Goal: Transaction & Acquisition: Purchase product/service

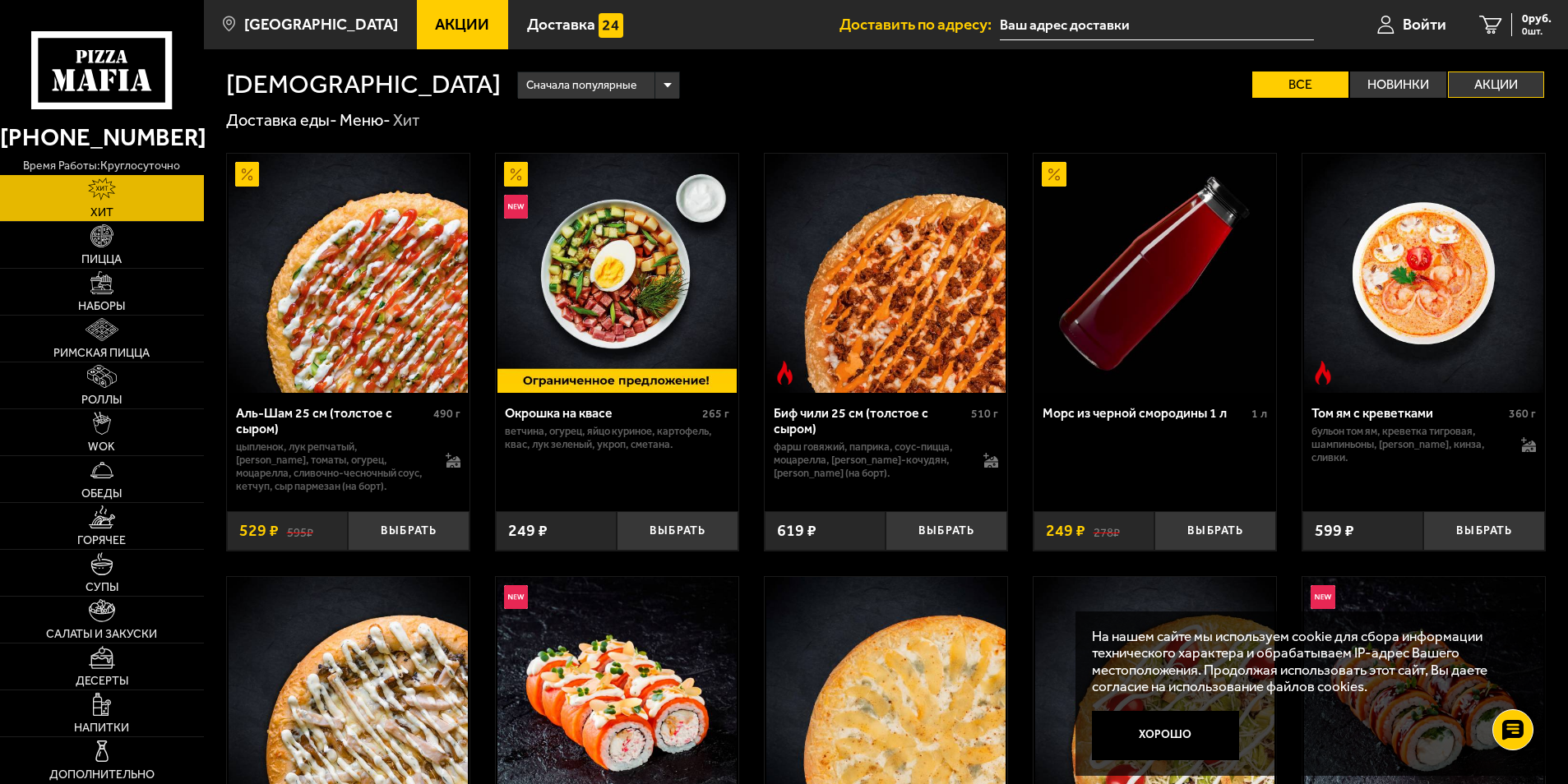
click at [1524, 88] on label "Акции" at bounding box center [1496, 84] width 96 height 27
click at [0, 0] on input "Акции" at bounding box center [0, 0] width 0 height 0
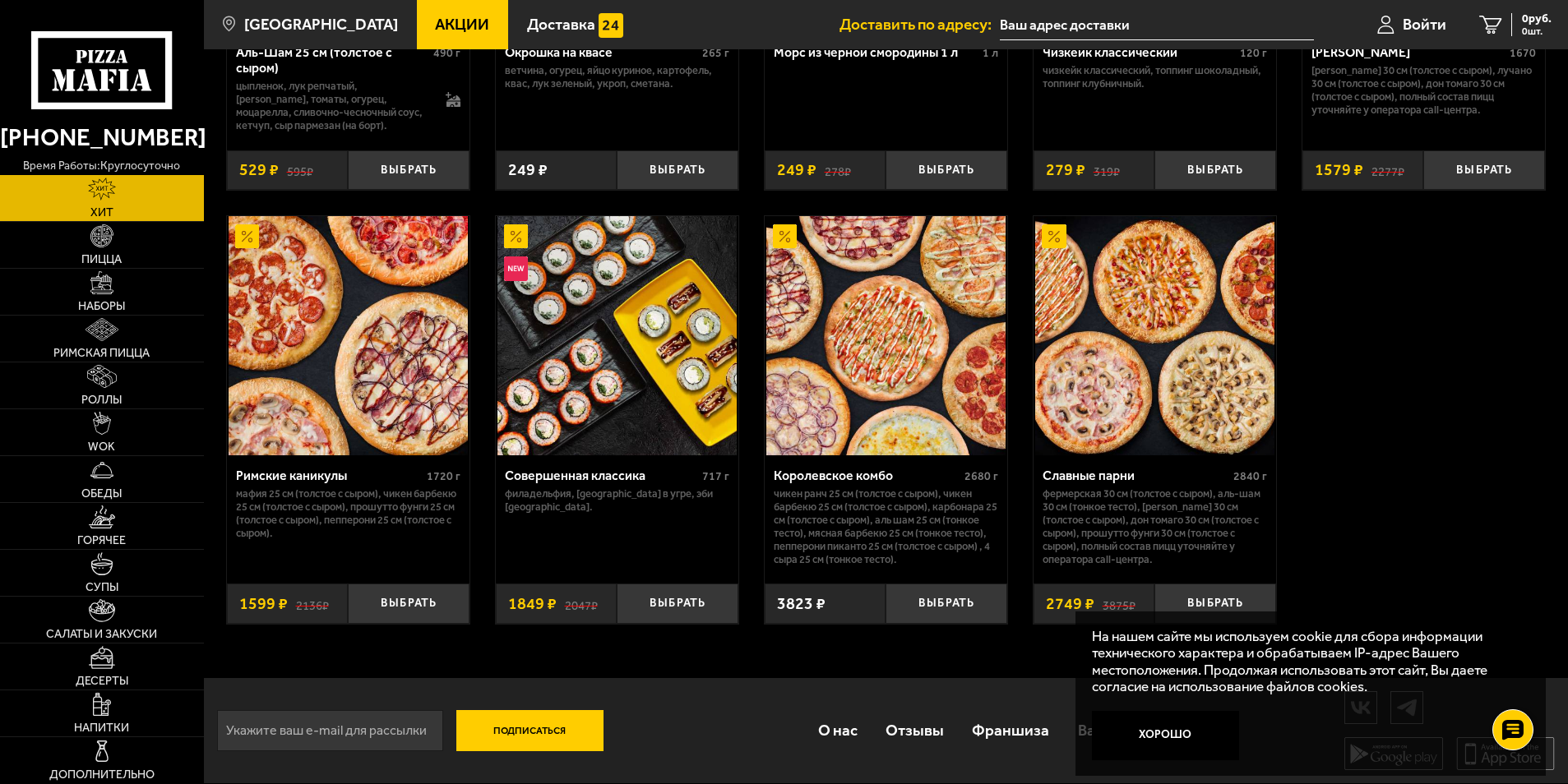
scroll to position [363, 0]
click at [1179, 733] on button "Хорошо" at bounding box center [1165, 734] width 147 height 49
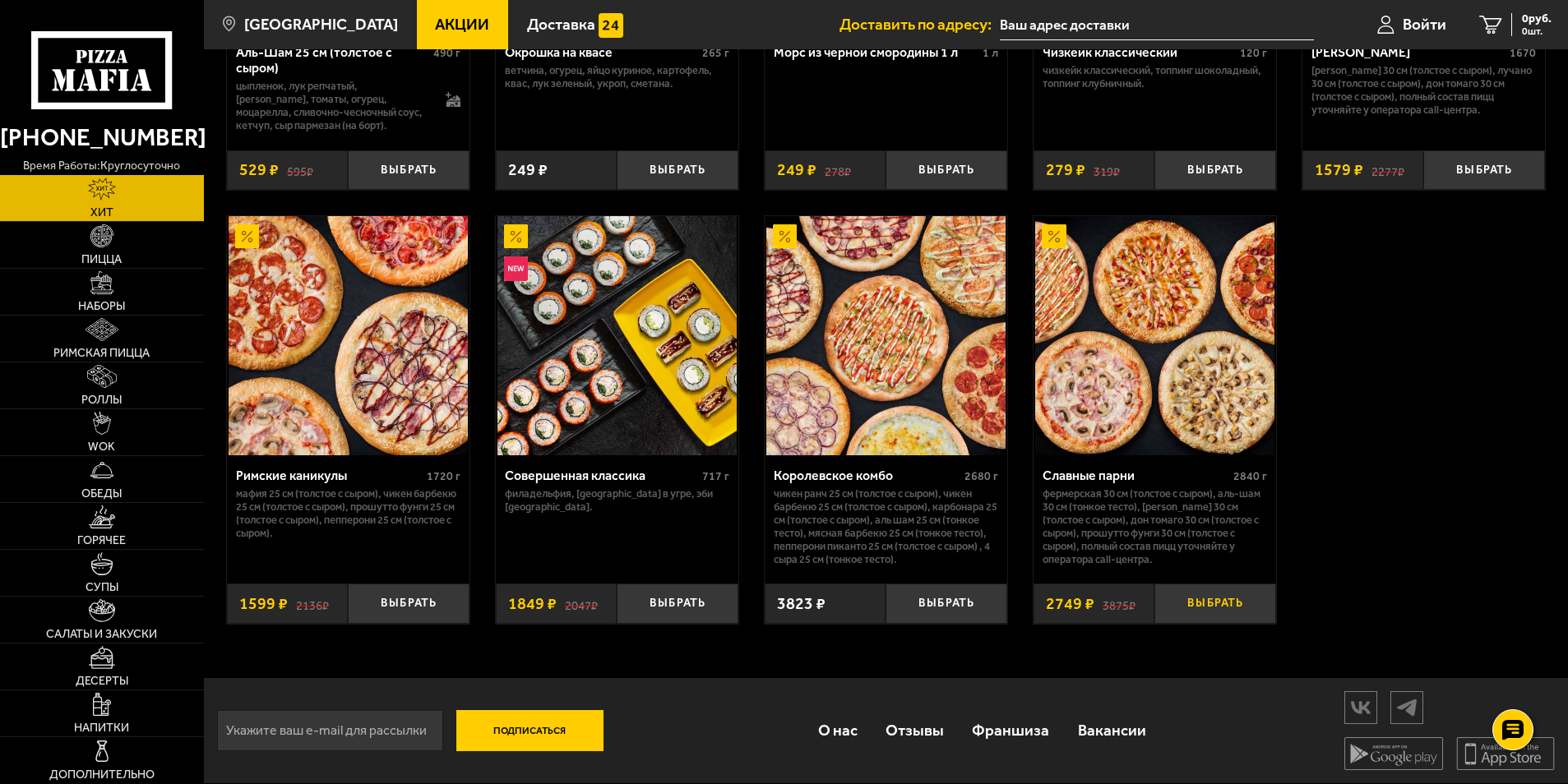
click at [1209, 605] on button "Выбрать" at bounding box center [1215, 603] width 122 height 41
click at [1507, 13] on span "2749 руб." at bounding box center [1526, 18] width 49 height 11
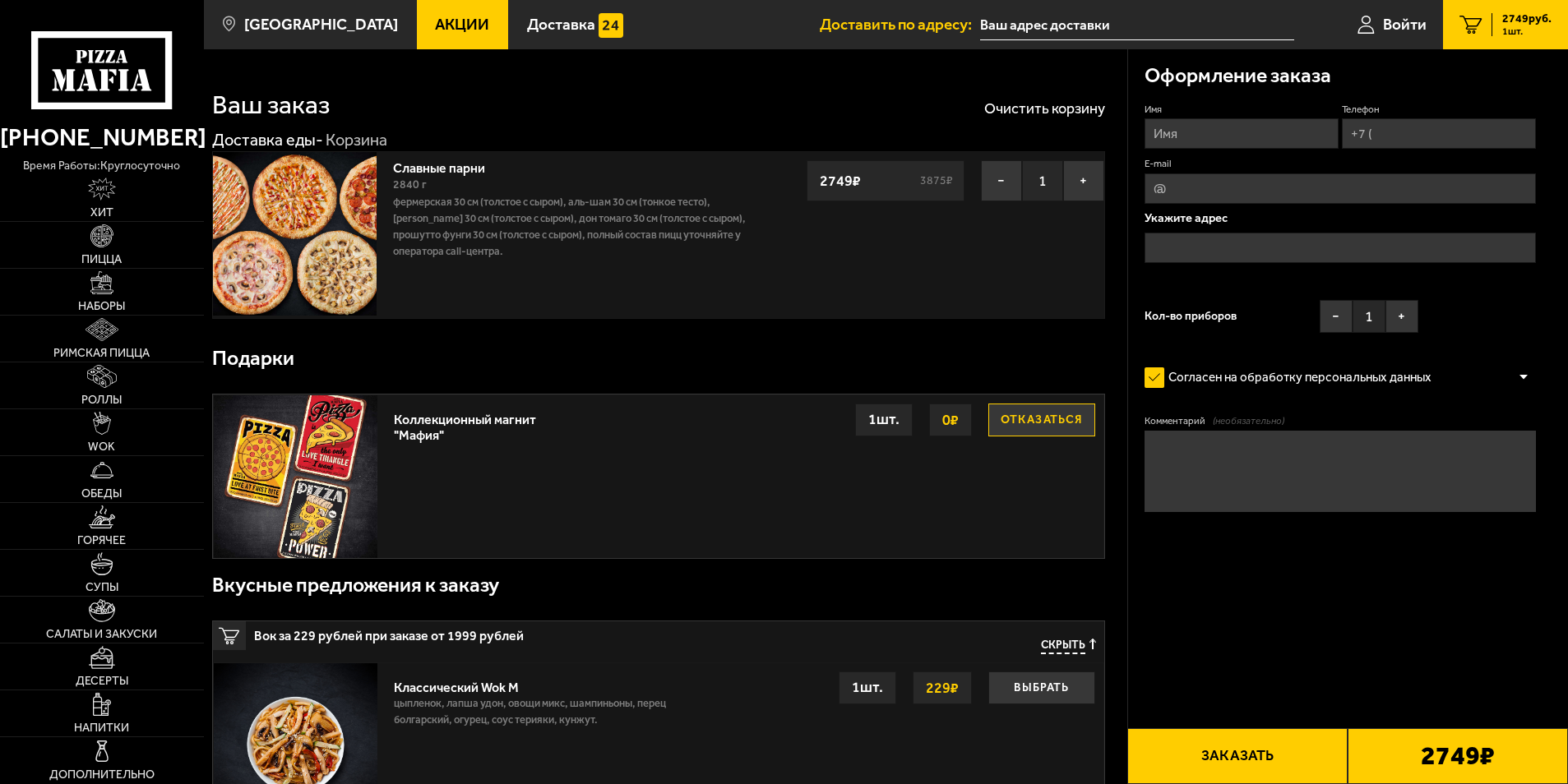
click at [1226, 136] on input "Имя" at bounding box center [1241, 133] width 194 height 30
type input "[PERSON_NAME]"
click at [1386, 135] on input "Телефон" at bounding box center [1439, 133] width 194 height 30
type input "[PHONE_NUMBER]"
drag, startPoint x: 1167, startPoint y: 183, endPoint x: 1176, endPoint y: 197, distance: 16.6
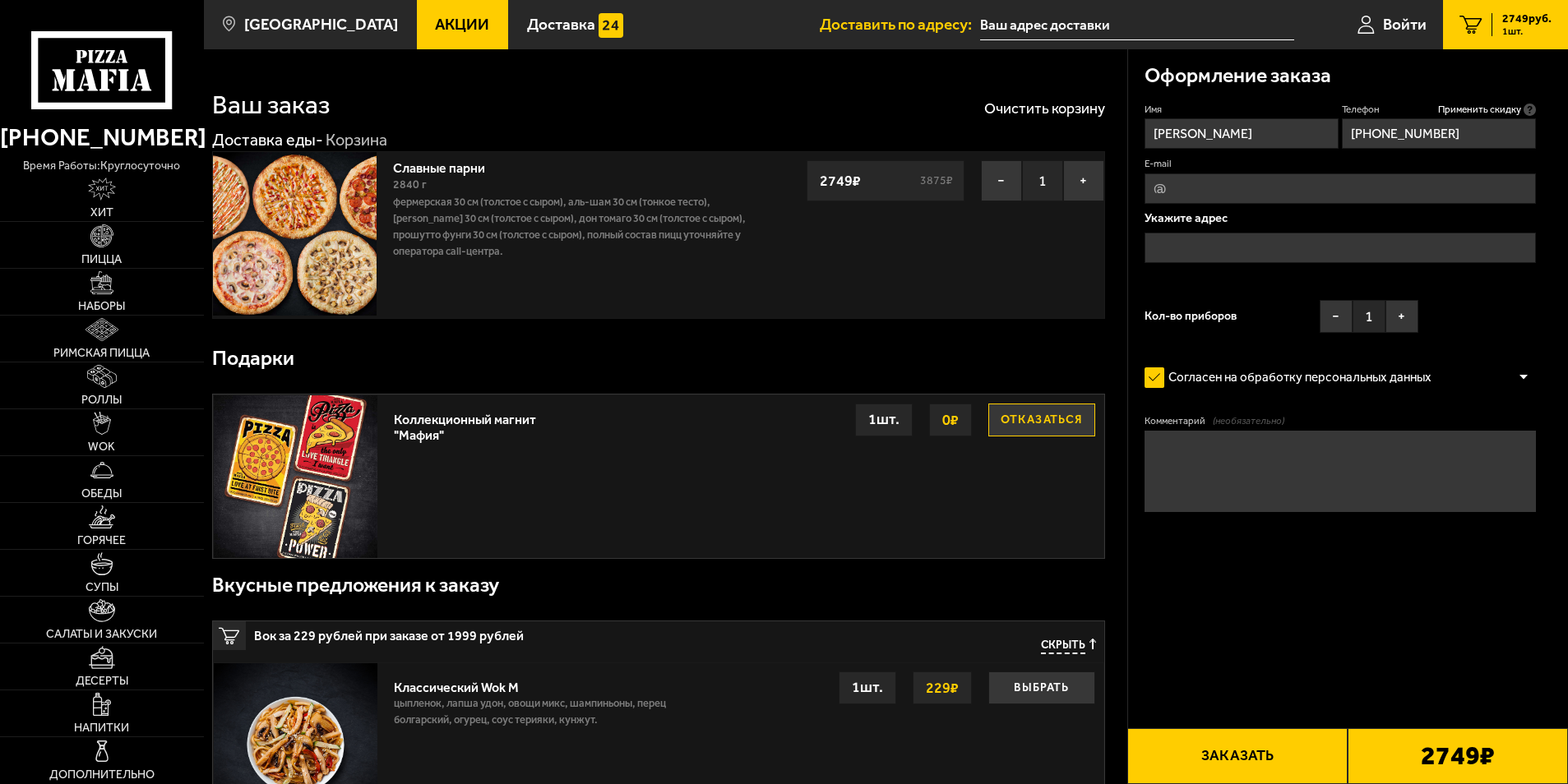
click at [1167, 183] on input "E-mail" at bounding box center [1340, 188] width 392 height 30
type input "[EMAIL_ADDRESS][DOMAIN_NAME]"
click at [1210, 240] on input "text" at bounding box center [1340, 247] width 392 height 30
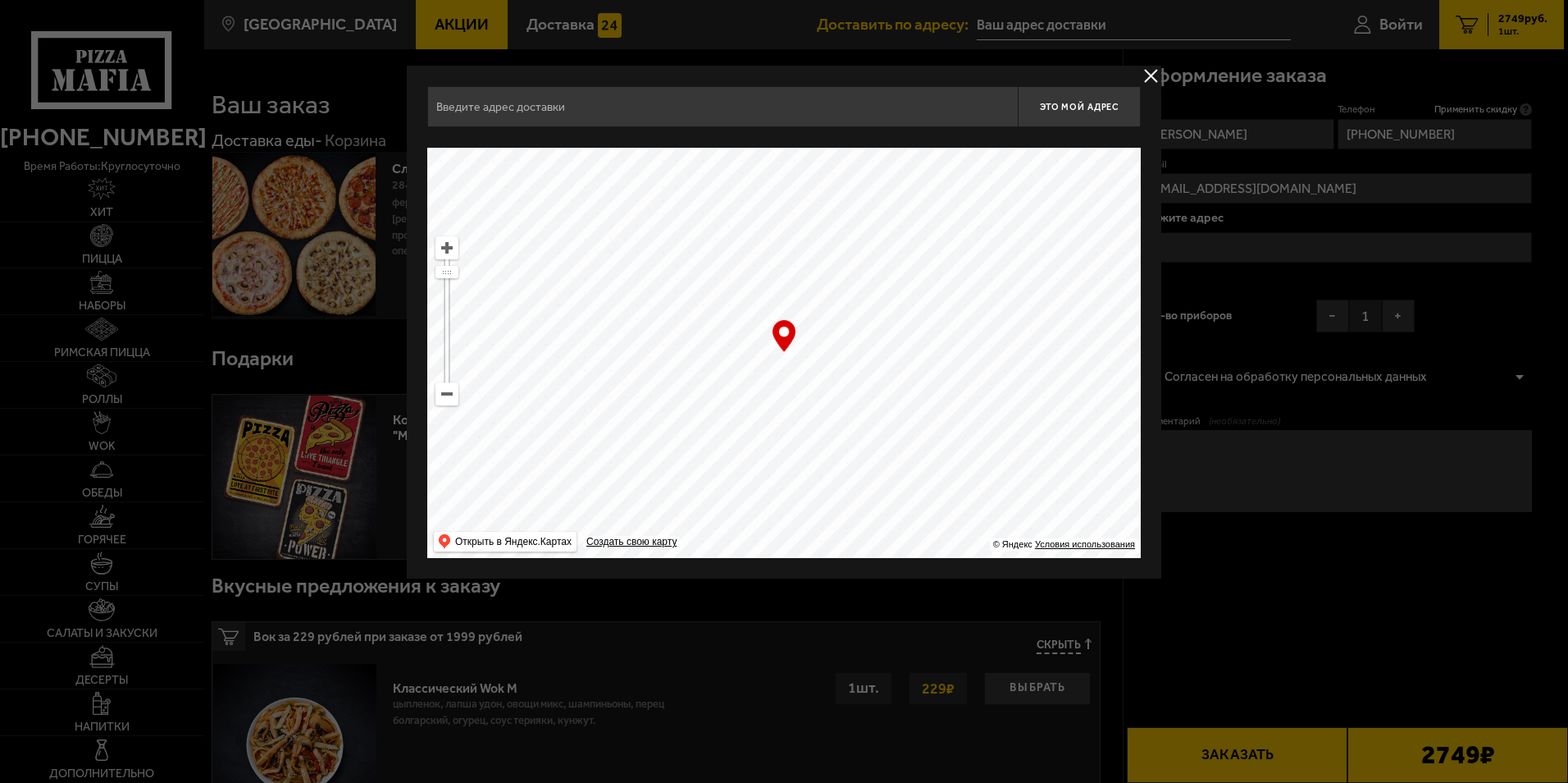
click at [494, 99] on input "text" at bounding box center [722, 107] width 590 height 41
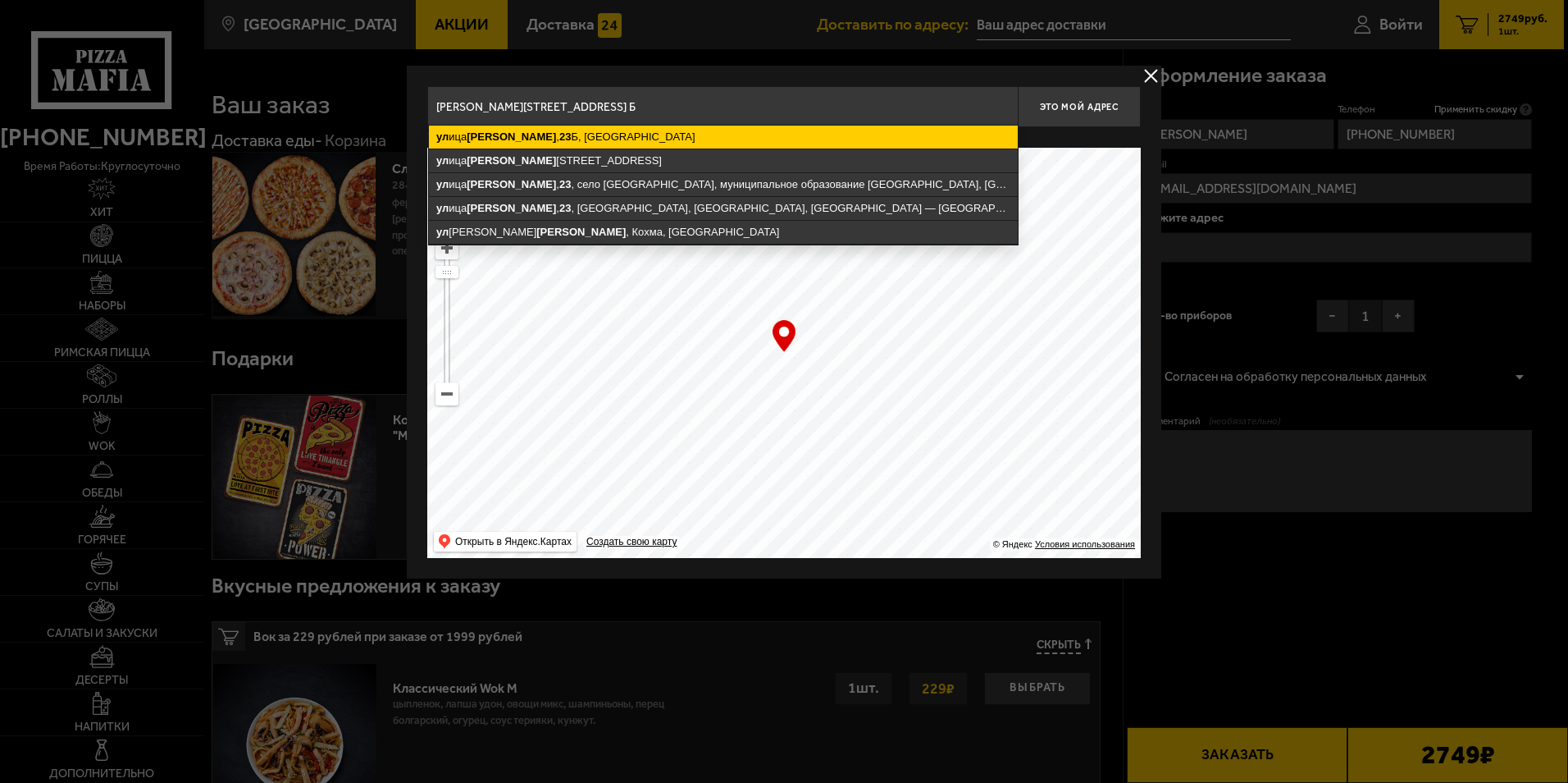
click at [597, 134] on ymaps "[STREET_ADDRESS][PERSON_NAME]" at bounding box center [724, 136] width 589 height 23
type input "[STREET_ADDRESS][PERSON_NAME]"
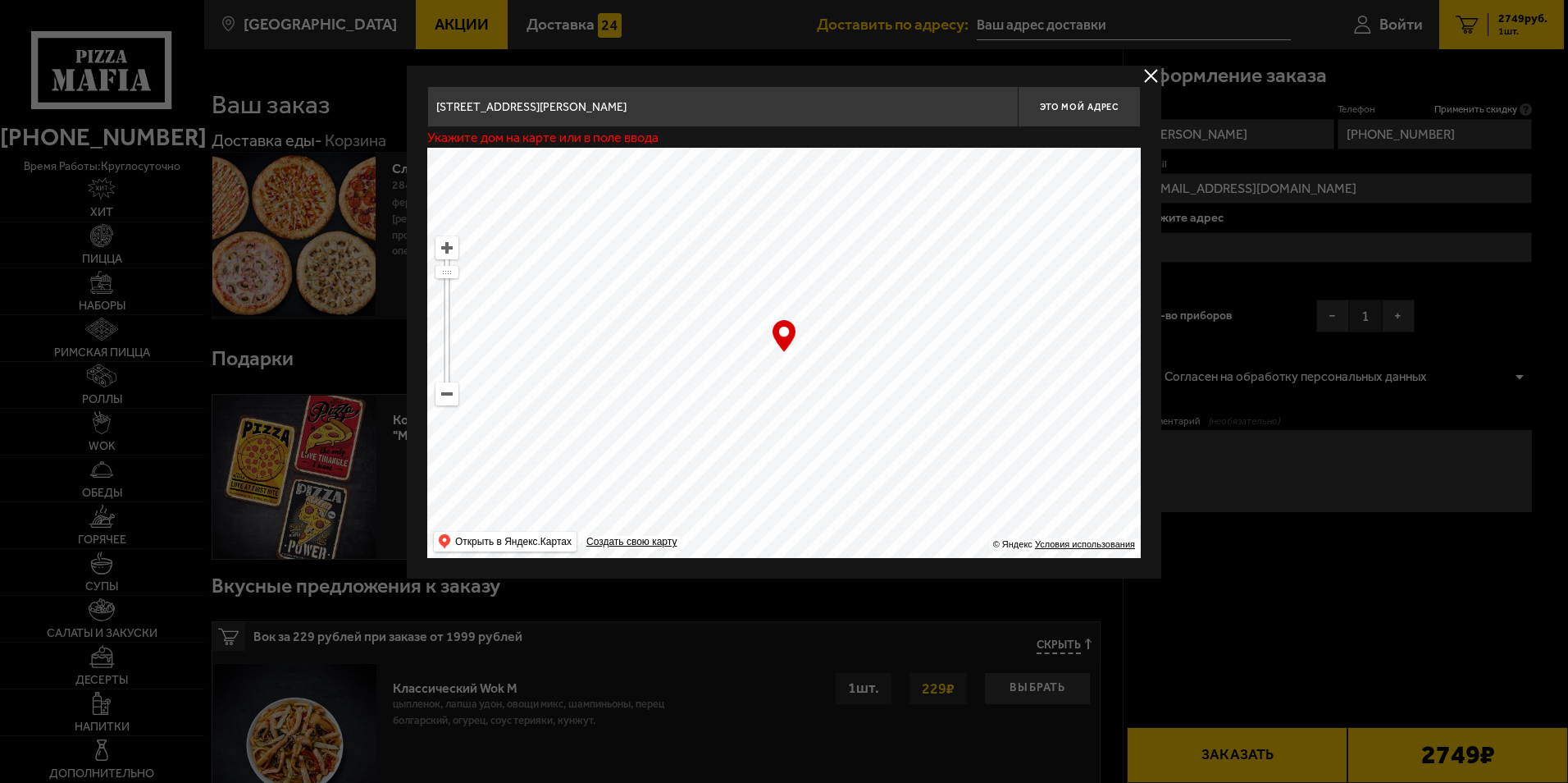
type input "[STREET_ADDRESS][PERSON_NAME]"
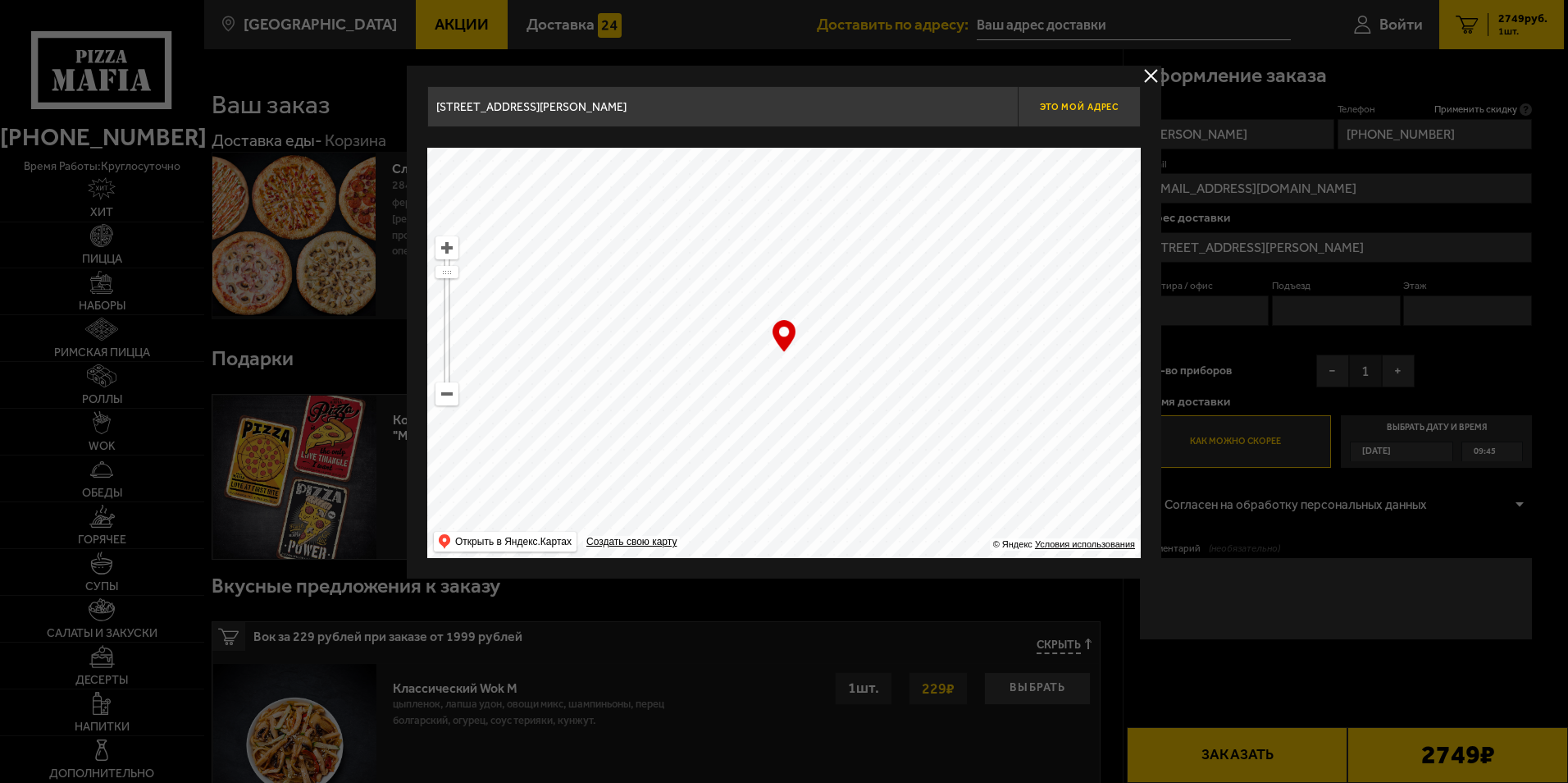
click at [1070, 109] on span "Это мой адрес" at bounding box center [1079, 107] width 79 height 11
type input "[STREET_ADDRESS][PERSON_NAME]"
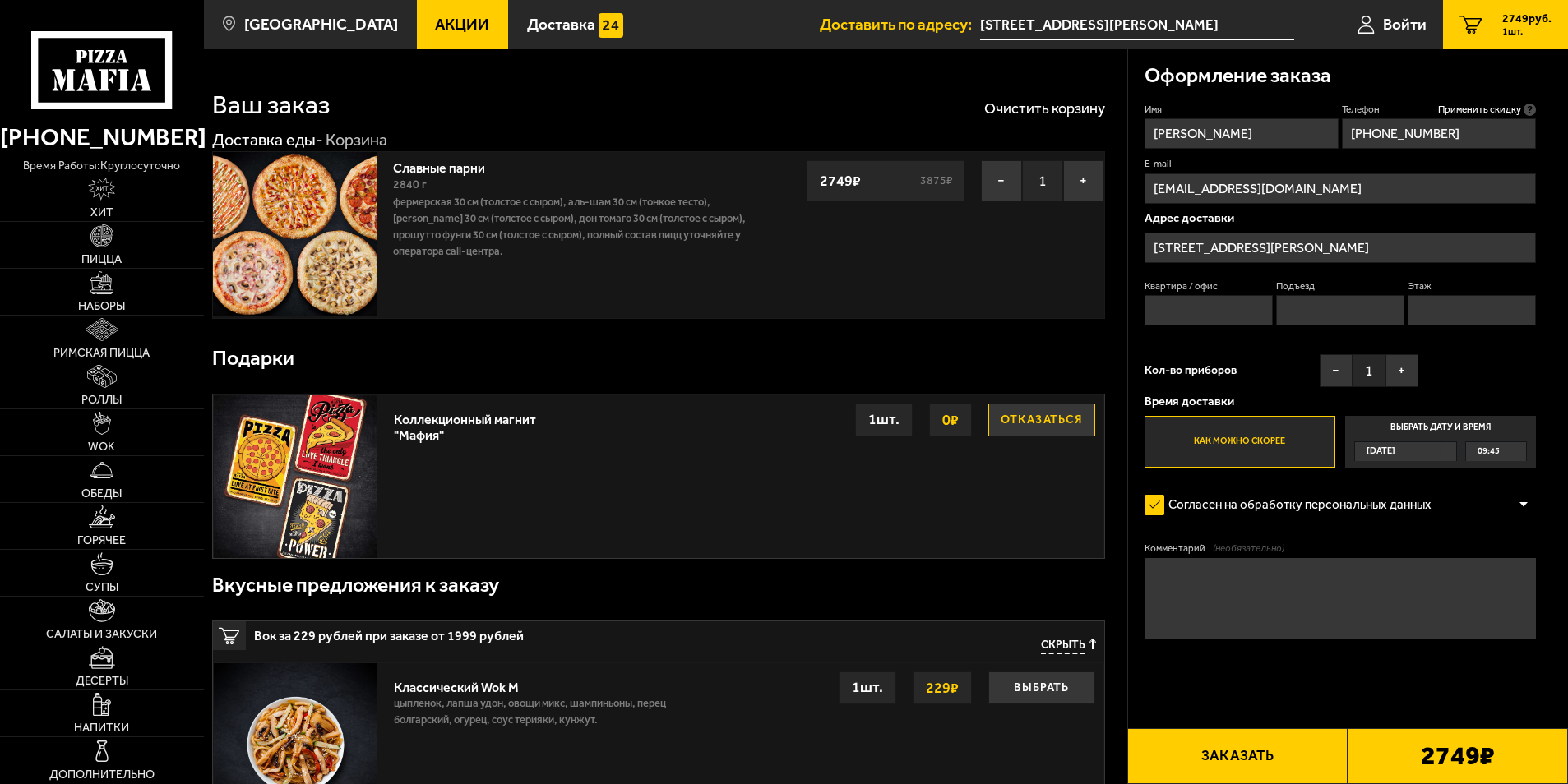
click at [1203, 310] on input "Квартира / офис" at bounding box center [1209, 310] width 129 height 30
click at [1179, 582] on textarea "Комментарий (необязательно)" at bounding box center [1340, 599] width 392 height 81
type textarea "g"
type textarea "проходная завода ТЭМ"
click at [1263, 749] on button "Заказать" at bounding box center [1237, 755] width 221 height 56
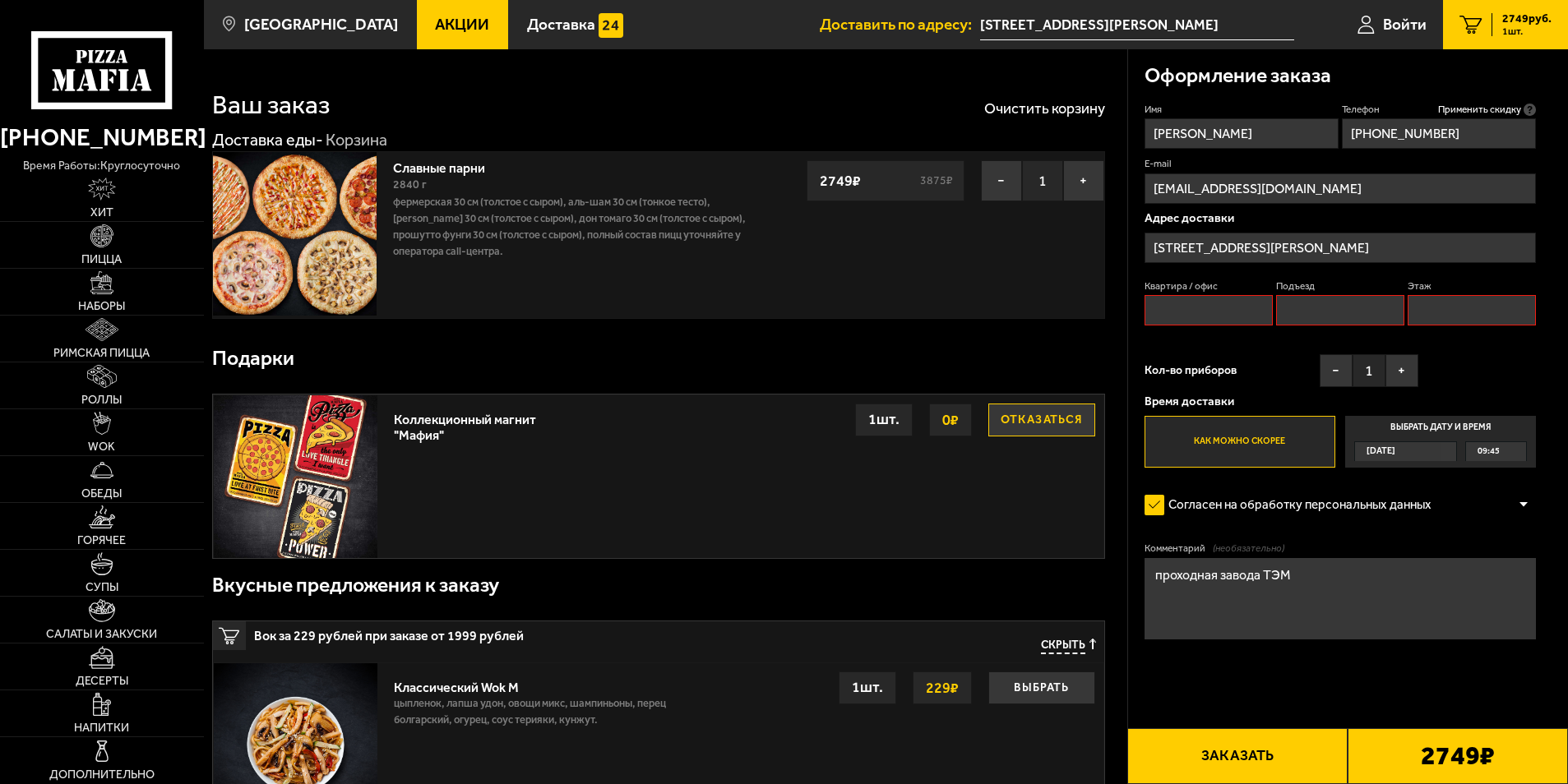
click at [1179, 307] on input "Квартира / офис" at bounding box center [1209, 310] width 129 height 30
type input "1"
click at [1284, 314] on input "Подъезд" at bounding box center [1340, 310] width 129 height 30
type input "1"
click at [1432, 317] on input "Этаж" at bounding box center [1472, 310] width 129 height 30
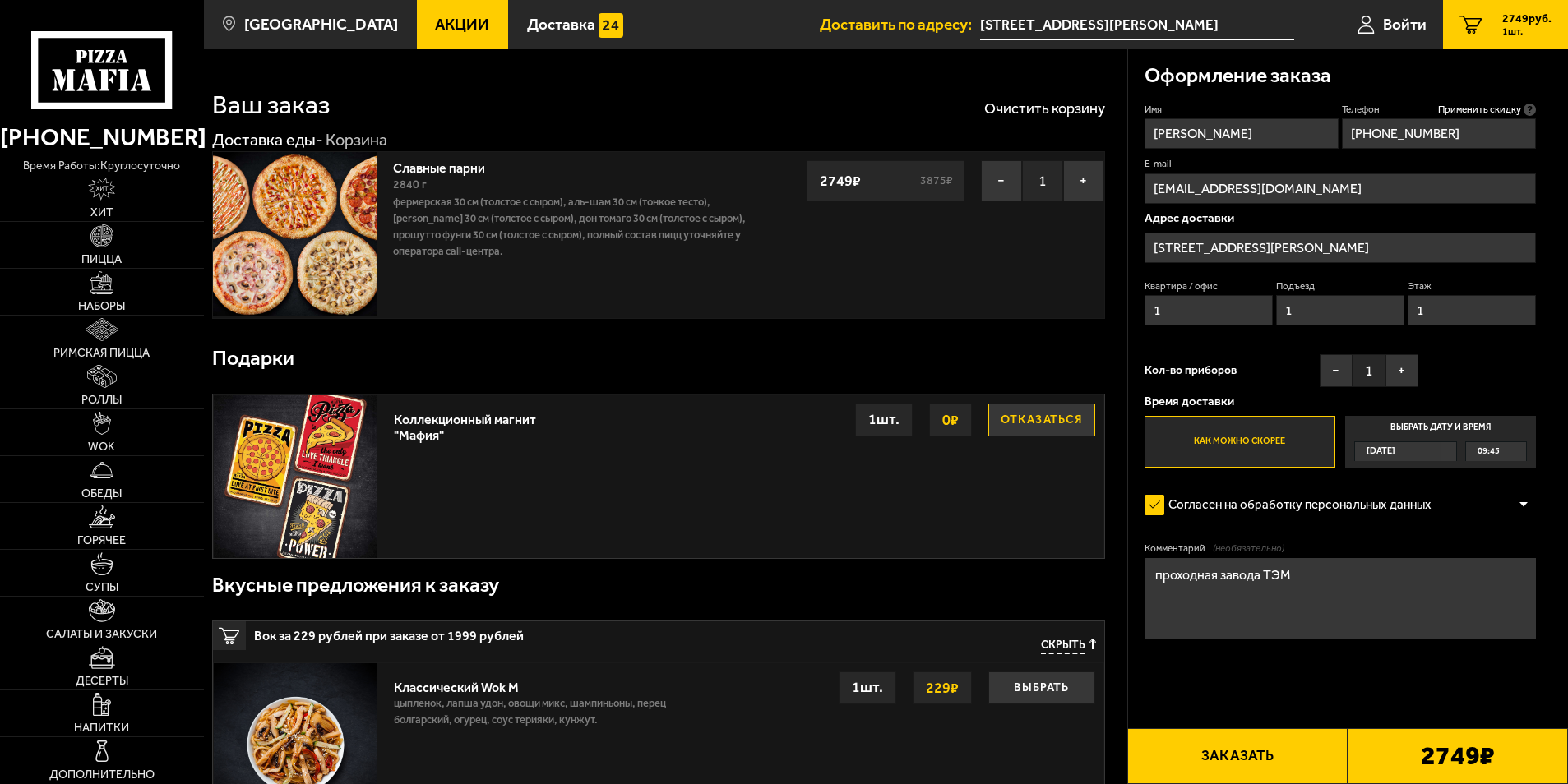
type input "1"
click at [1230, 746] on button "Заказать" at bounding box center [1237, 755] width 221 height 56
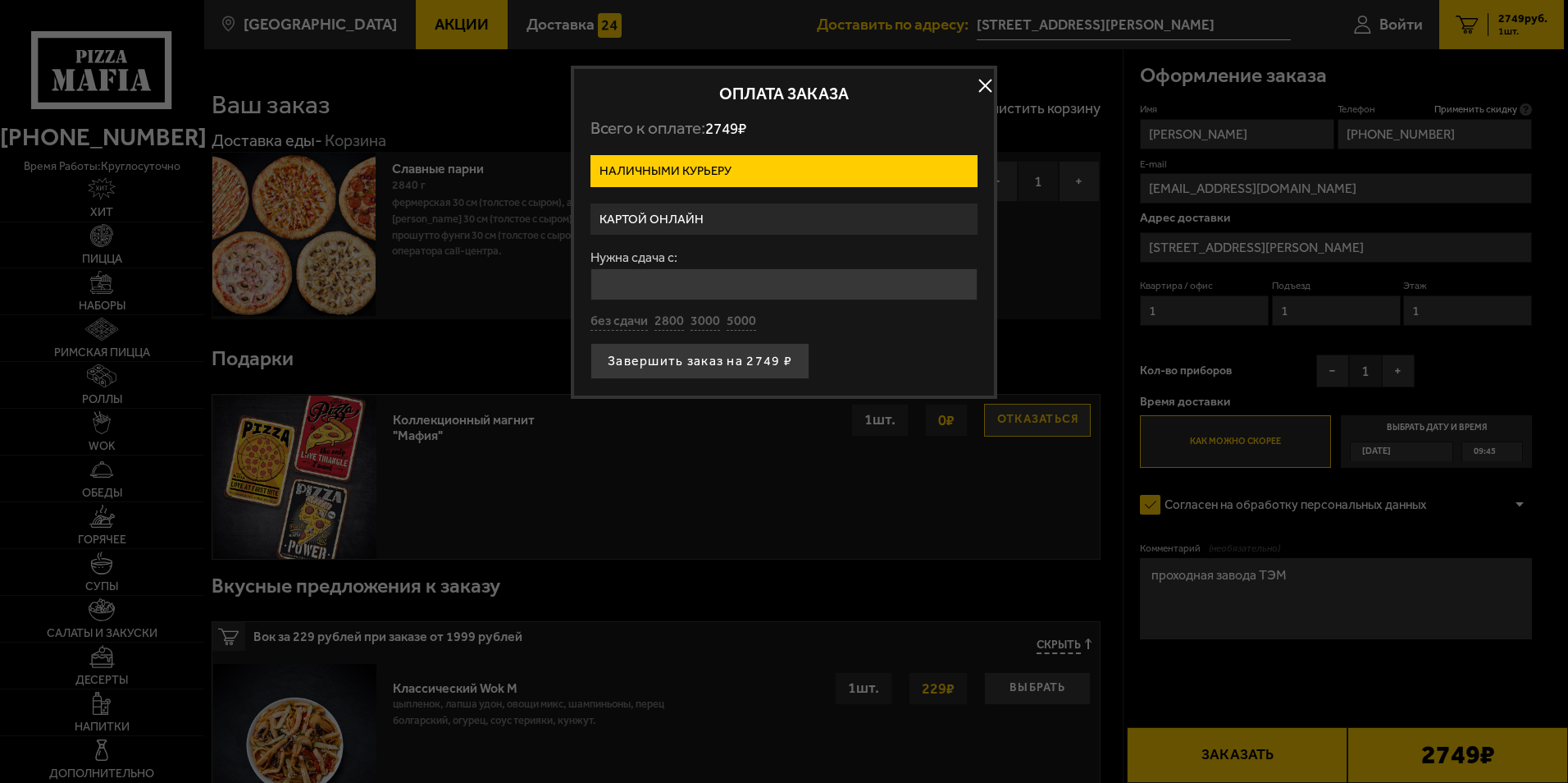
click at [678, 214] on label "Картой онлайн" at bounding box center [784, 219] width 387 height 32
click at [0, 0] on input "Картой онлайн" at bounding box center [0, 0] width 0 height 0
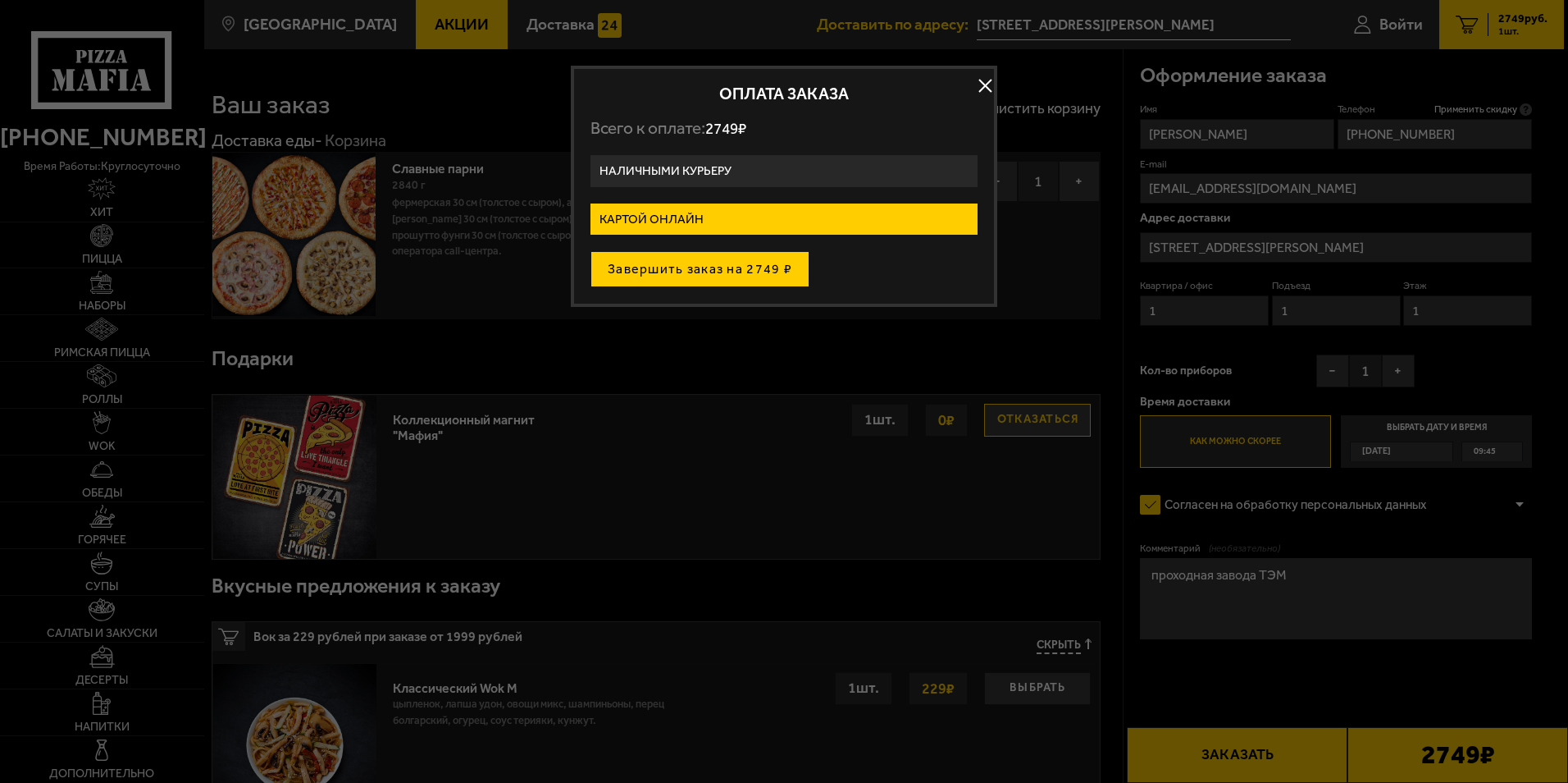
click at [672, 271] on button "Завершить заказ на 2749 ₽" at bounding box center [700, 269] width 219 height 36
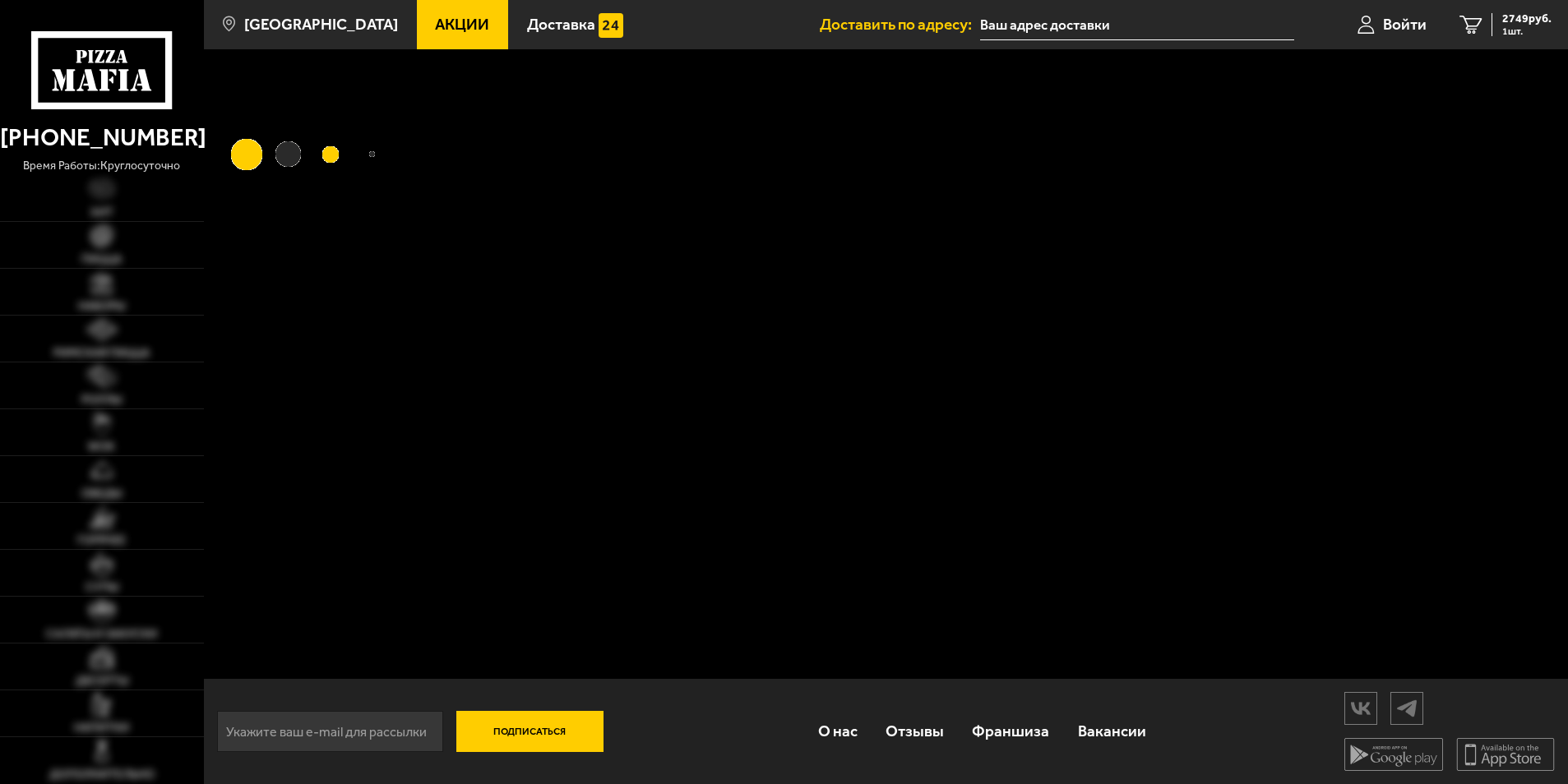
type input "[STREET_ADDRESS][PERSON_NAME]"
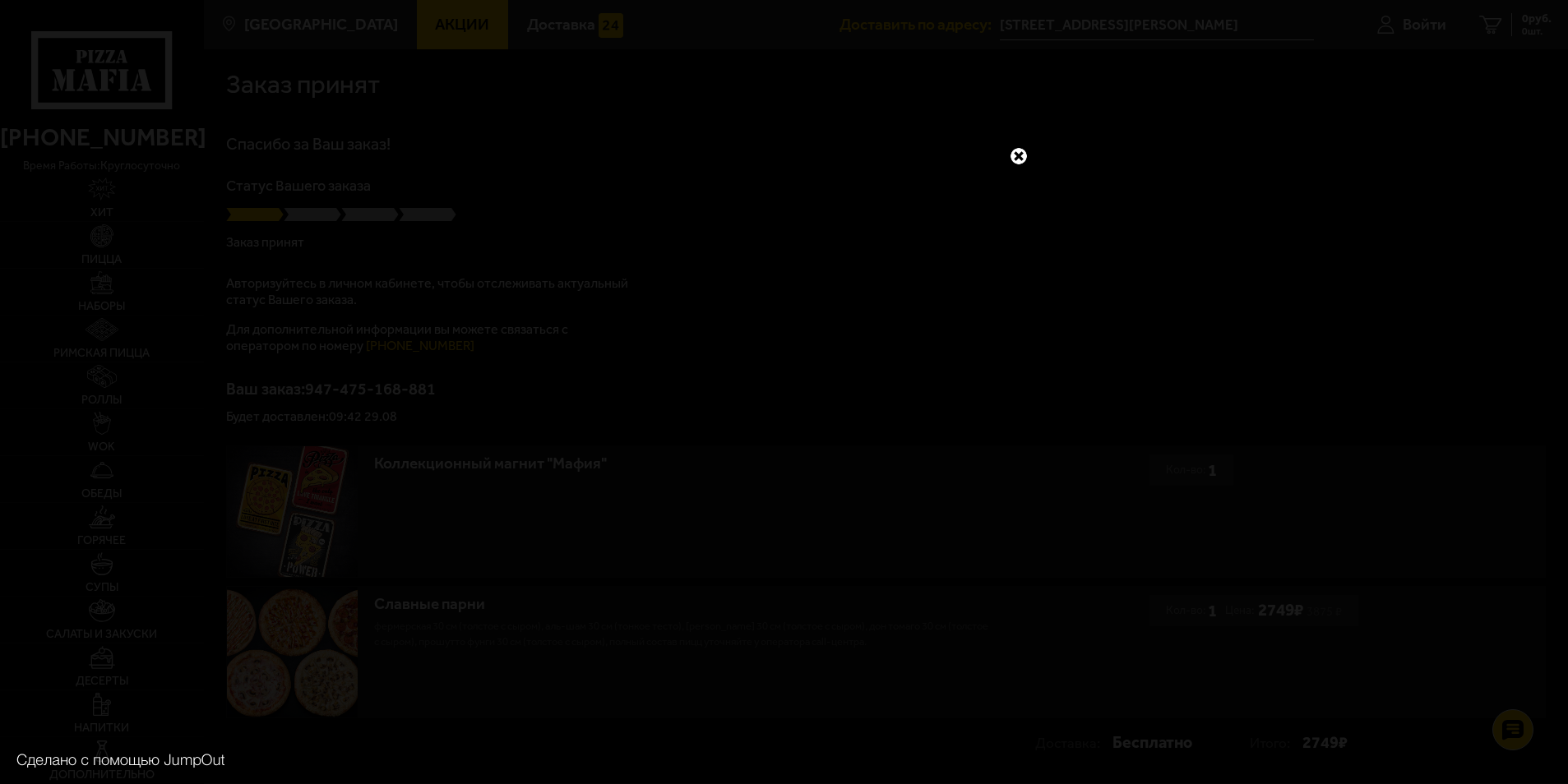
click at [1022, 151] on link at bounding box center [1018, 156] width 21 height 21
